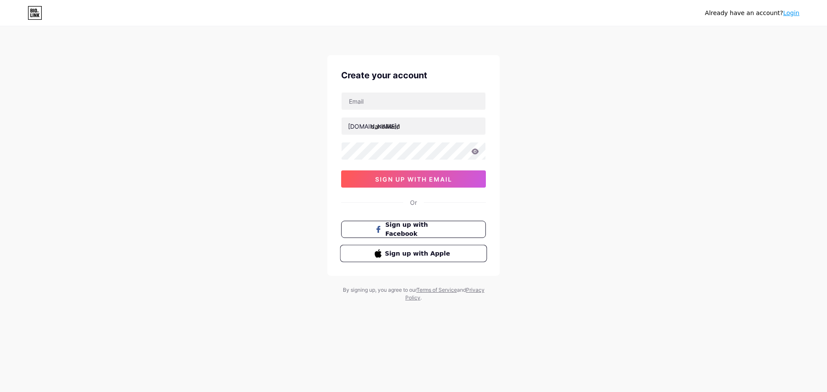
click at [431, 255] on span "Sign up with Apple" at bounding box center [419, 253] width 68 height 9
click at [390, 99] on input "text" at bounding box center [413, 101] width 144 height 17
type input "[EMAIL_ADDRESS][DOMAIN_NAME]"
click at [319, 151] on div "Already have an account? Login Create your account [EMAIL_ADDRESS][DOMAIN_NAME]…" at bounding box center [413, 164] width 827 height 329
click at [477, 151] on icon at bounding box center [475, 152] width 7 height 6
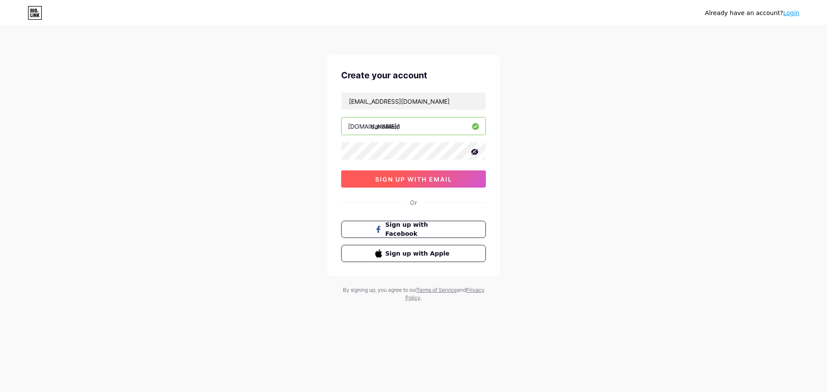
click at [428, 183] on span "sign up with email" at bounding box center [413, 179] width 77 height 7
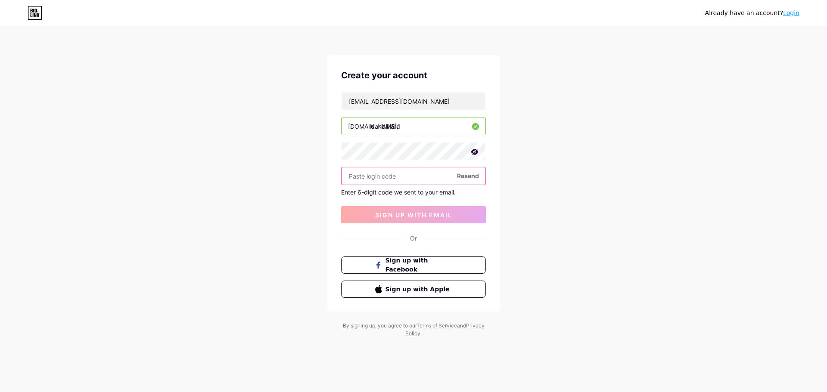
paste input "575831"
type input "575831"
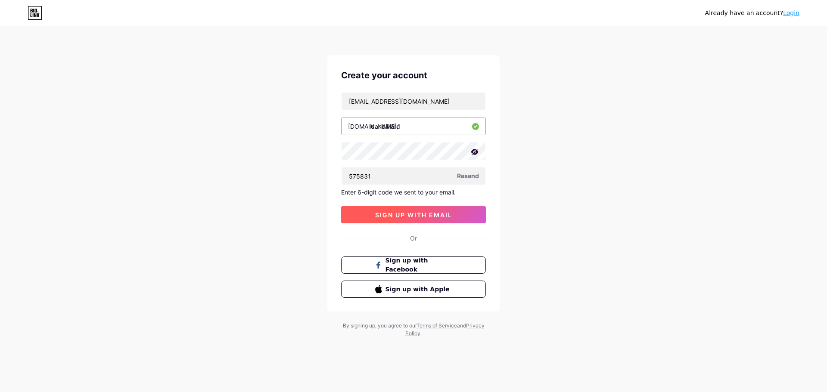
click at [388, 214] on span "sign up with email" at bounding box center [413, 214] width 77 height 7
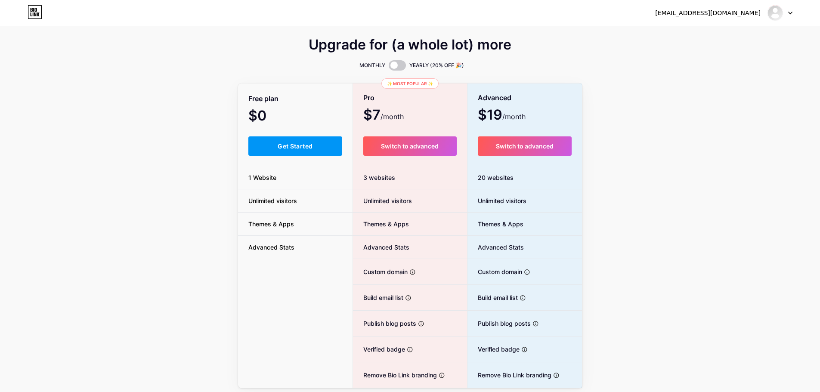
click at [274, 149] on button "Get Started" at bounding box center [295, 146] width 94 height 19
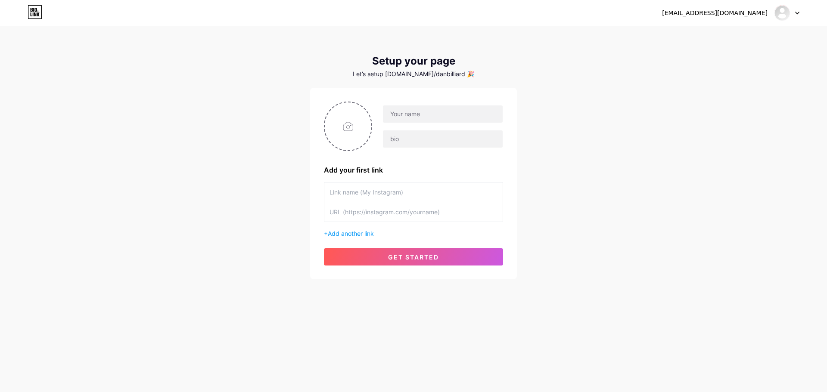
click at [388, 193] on input "text" at bounding box center [413, 192] width 168 height 19
click at [349, 127] on input "file" at bounding box center [348, 126] width 47 height 48
click at [335, 144] on input "file" at bounding box center [348, 126] width 47 height 48
type input "C:\fakepath\99 billiards cs4.png"
click at [437, 117] on input "text" at bounding box center [443, 113] width 120 height 17
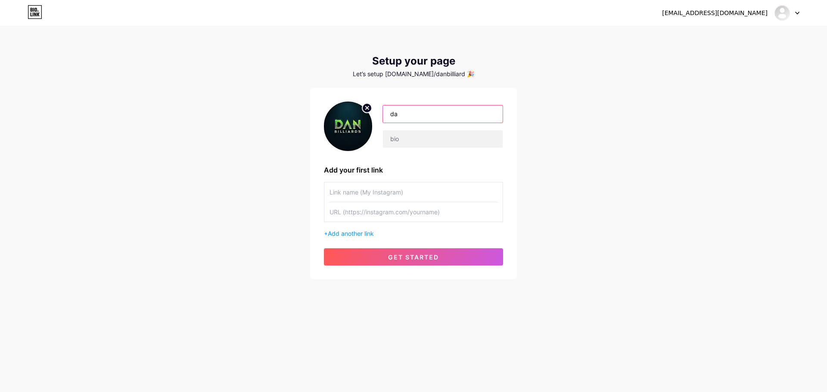
type input "d"
type input "Đ"
type input "[PERSON_NAME]"
click at [407, 139] on input "text" at bounding box center [443, 138] width 120 height 17
click at [397, 199] on input "text" at bounding box center [413, 192] width 168 height 19
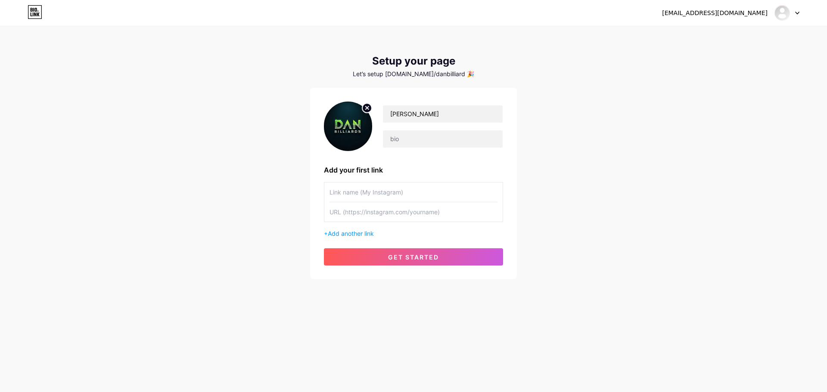
click at [388, 188] on input "text" at bounding box center [413, 192] width 168 height 19
click at [386, 195] on input "text" at bounding box center [413, 192] width 168 height 19
click at [357, 195] on input "text" at bounding box center [413, 192] width 168 height 19
click at [360, 216] on input "text" at bounding box center [413, 211] width 168 height 19
paste input "[URL][DOMAIN_NAME]"
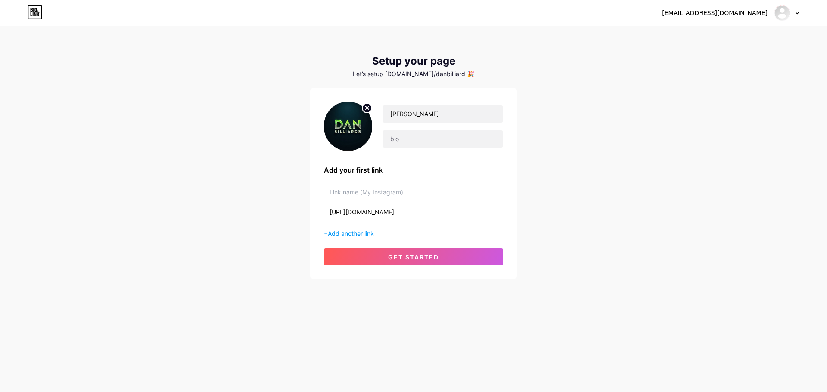
type input "[URL][DOMAIN_NAME]"
click at [392, 193] on input "text" at bounding box center [413, 192] width 168 height 19
click at [422, 197] on input "text" at bounding box center [413, 192] width 168 height 19
paste input "Cộng Đồng Billiard 88 [PERSON_NAME]"
type input "Cộng Đồng Billiard 88 [PERSON_NAME]"
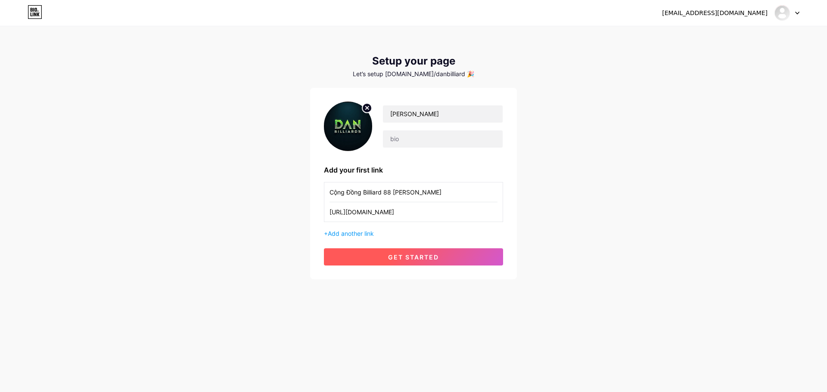
click at [386, 256] on button "get started" at bounding box center [413, 256] width 179 height 17
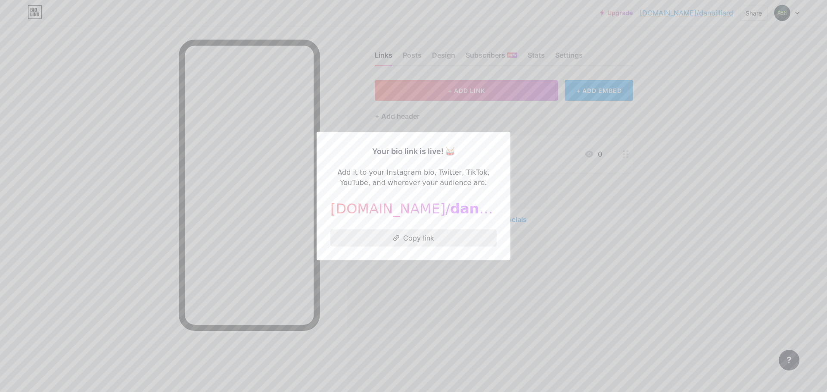
click at [434, 244] on button "Copy link" at bounding box center [413, 238] width 166 height 17
click at [441, 236] on button "Copied!" at bounding box center [413, 238] width 166 height 17
click at [425, 239] on button "Copy link" at bounding box center [413, 238] width 166 height 17
click at [616, 236] on div at bounding box center [413, 196] width 827 height 392
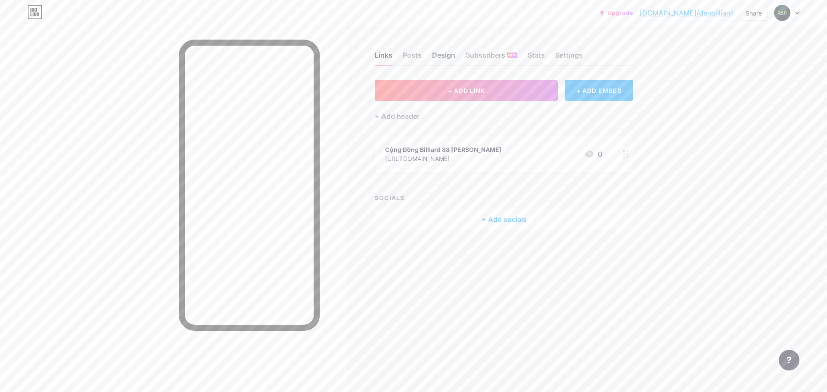
click at [444, 53] on div "Design" at bounding box center [443, 58] width 23 height 16
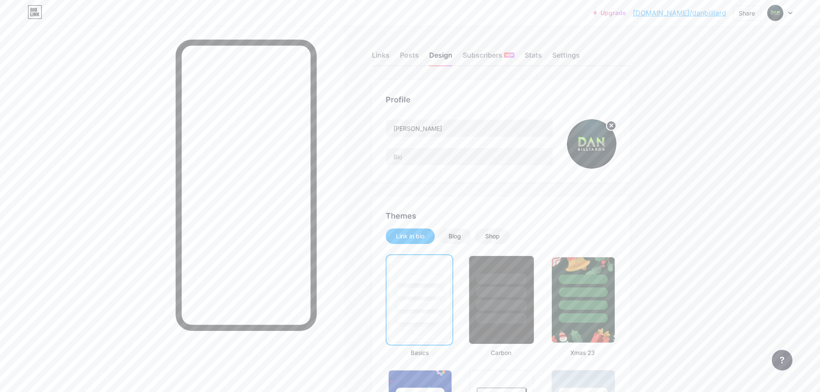
click at [507, 293] on div at bounding box center [502, 292] width 50 height 10
click at [410, 292] on div at bounding box center [420, 292] width 50 height 10
click at [418, 160] on input "text" at bounding box center [469, 156] width 167 height 17
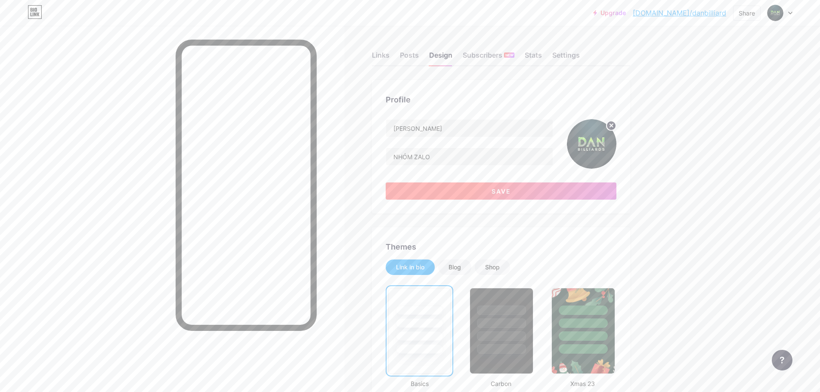
click at [455, 186] on button "Save" at bounding box center [501, 191] width 231 height 17
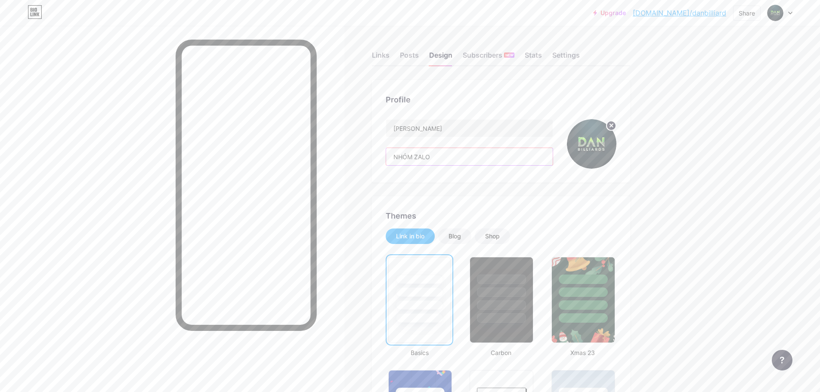
click at [395, 156] on input "NHÓM ZALO" at bounding box center [469, 156] width 167 height 17
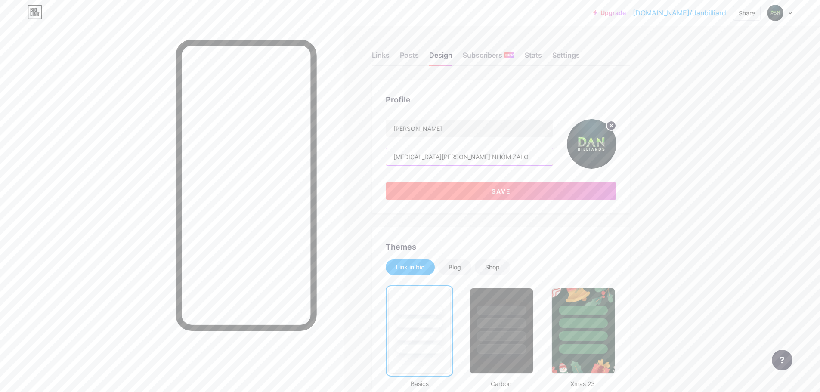
type input "[MEDICAL_DATA][PERSON_NAME] NHÓM ZALO"
click at [463, 183] on button "Save" at bounding box center [501, 191] width 231 height 17
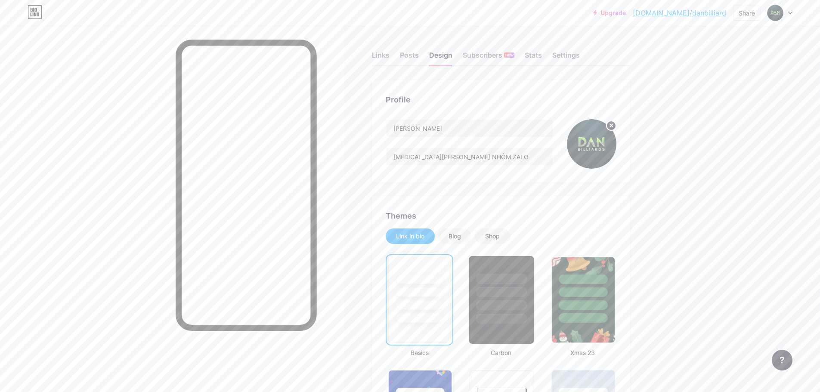
click at [506, 297] on div at bounding box center [502, 292] width 50 height 10
click at [433, 298] on div at bounding box center [420, 290] width 65 height 68
click at [408, 53] on div "Posts" at bounding box center [409, 58] width 19 height 16
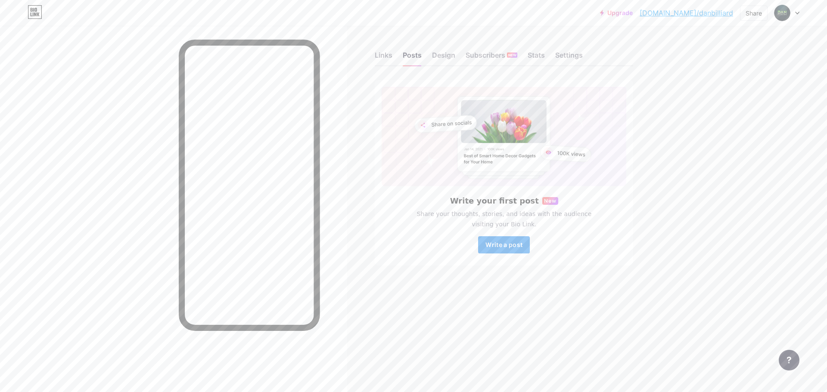
click at [503, 245] on span "Write a post" at bounding box center [503, 244] width 37 height 7
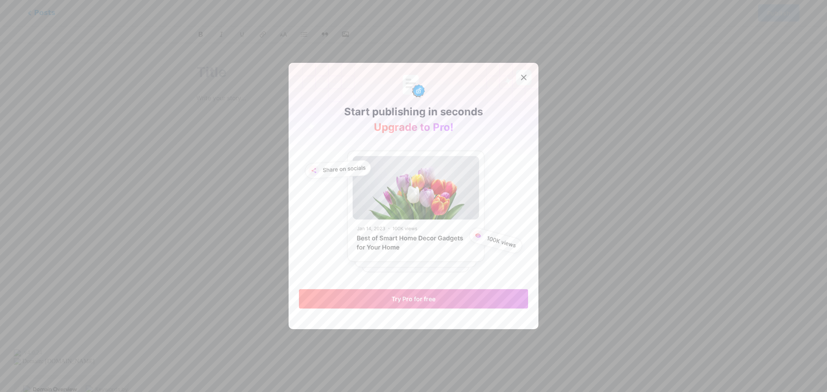
click at [516, 77] on div at bounding box center [524, 78] width 16 height 16
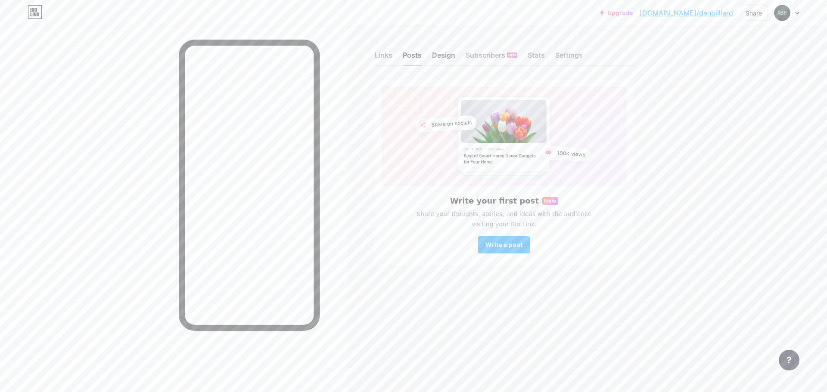
click at [439, 59] on div "Design" at bounding box center [443, 58] width 23 height 16
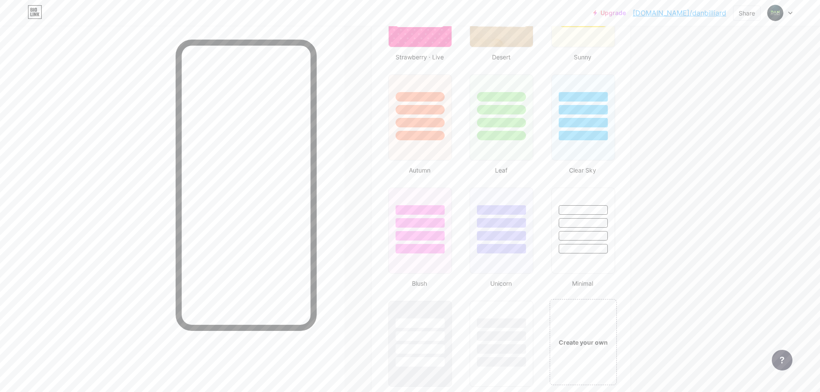
scroll to position [1005, 0]
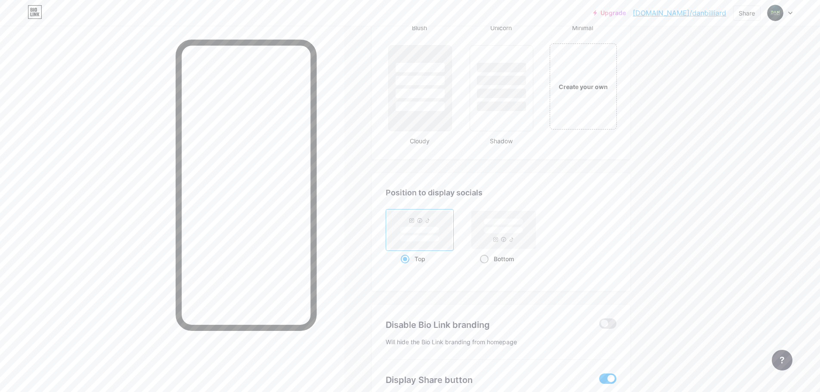
click at [499, 234] on rect at bounding box center [504, 230] width 40 height 6
click at [486, 267] on input "Bottom" at bounding box center [483, 270] width 6 height 6
radio input "true"
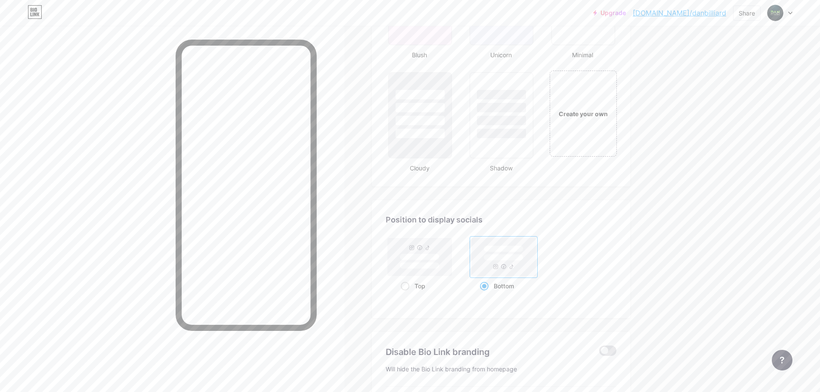
scroll to position [999, 0]
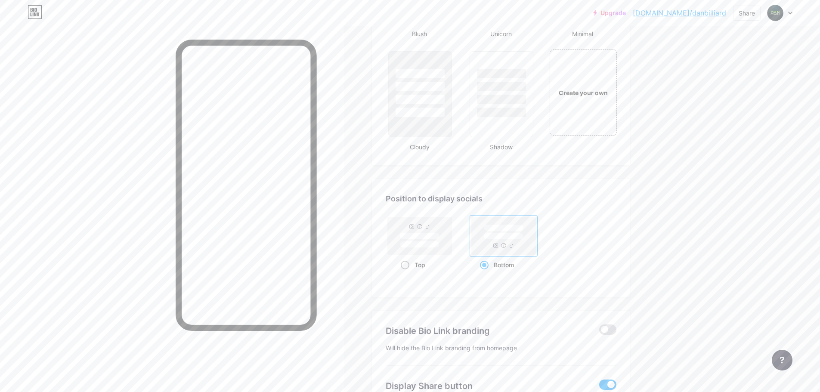
click at [416, 241] on rect at bounding box center [420, 236] width 64 height 38
click at [406, 273] on input "Top" at bounding box center [404, 276] width 6 height 6
radio input "true"
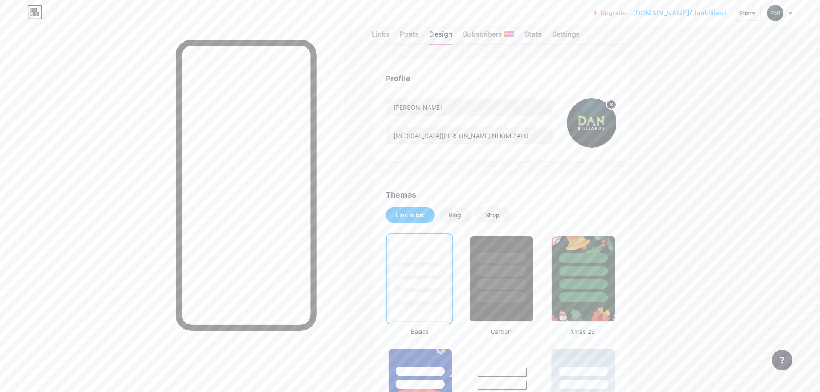
scroll to position [0, 0]
